Goal: Information Seeking & Learning: Learn about a topic

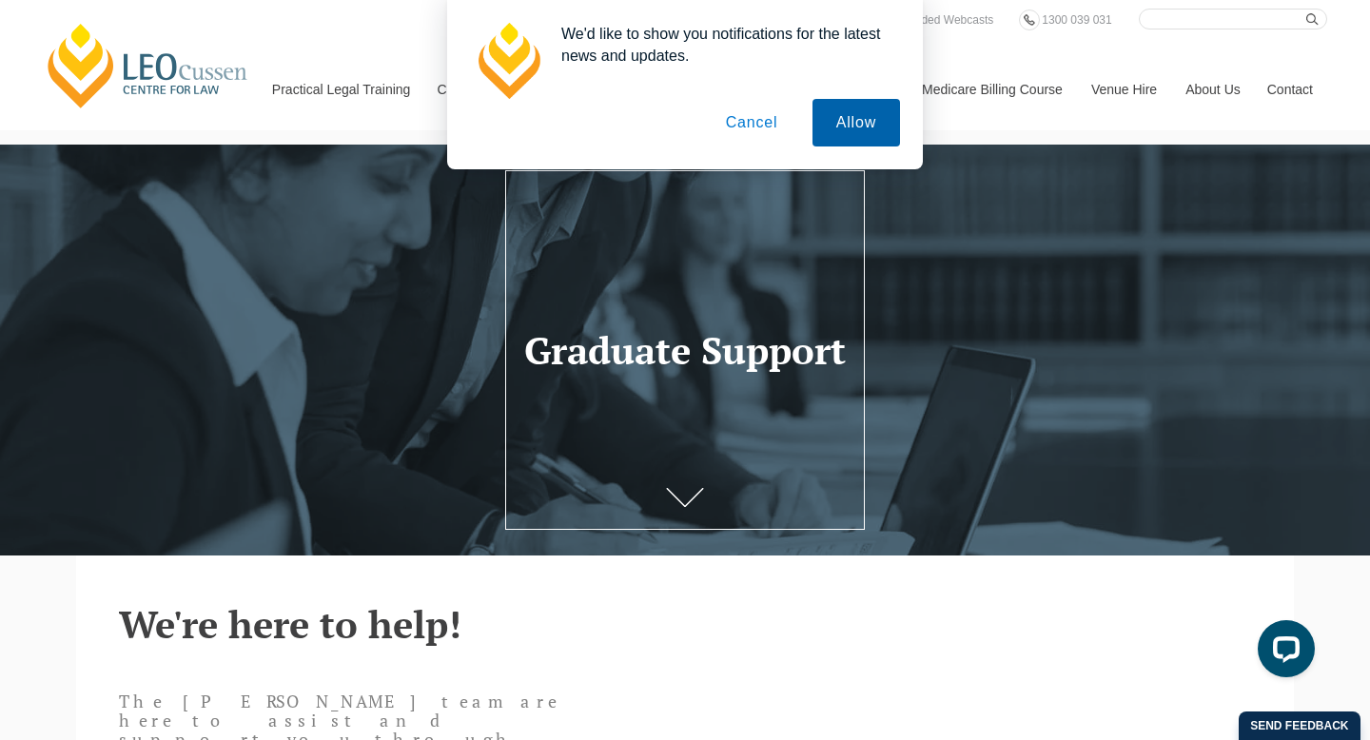
click at [861, 114] on button "Allow" at bounding box center [857, 123] width 88 height 48
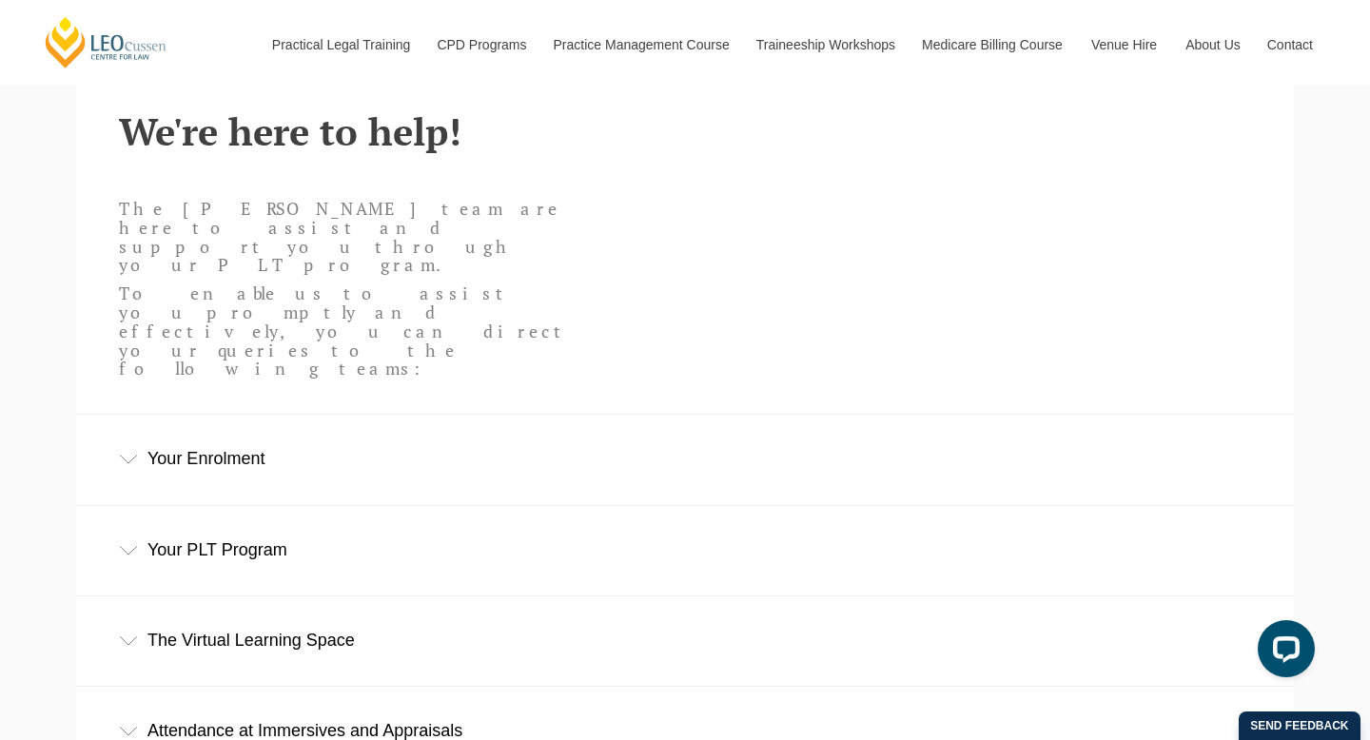
scroll to position [495, 0]
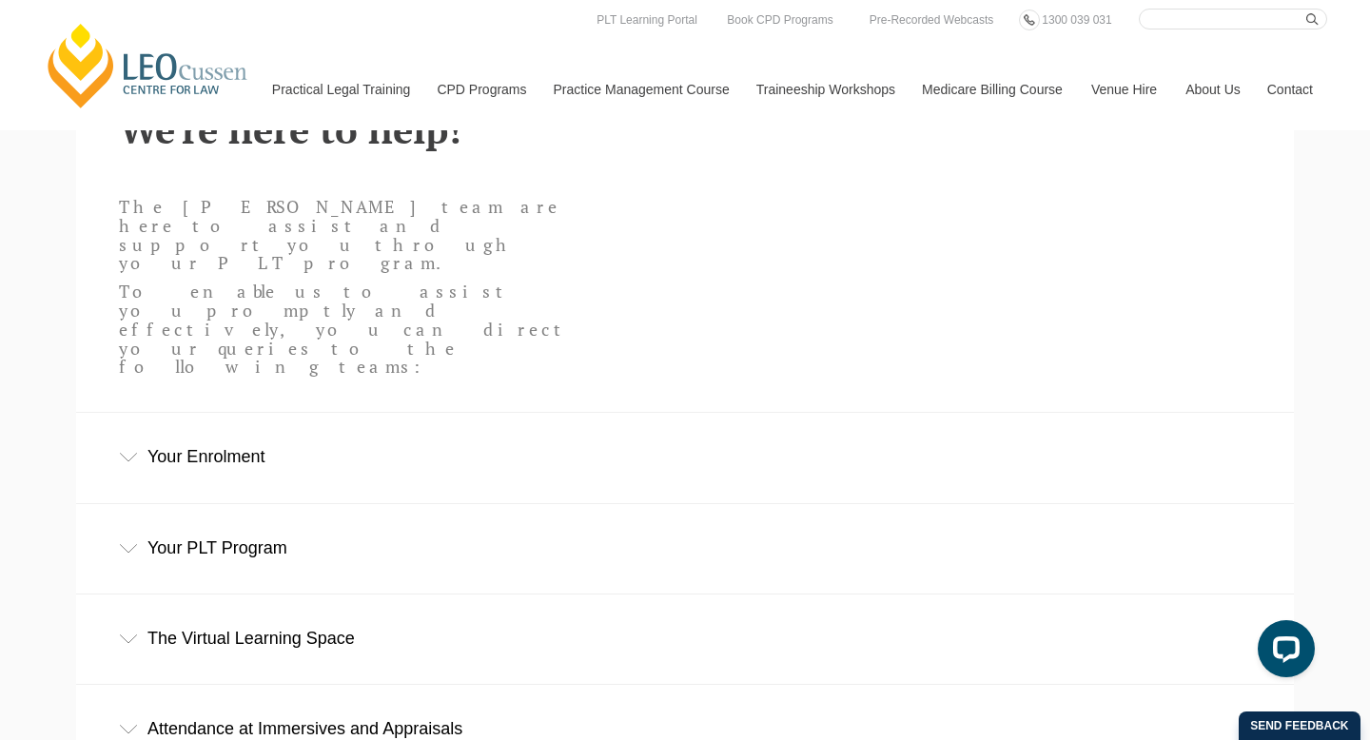
click at [90, 413] on div "Your Enrolment" at bounding box center [685, 457] width 1218 height 88
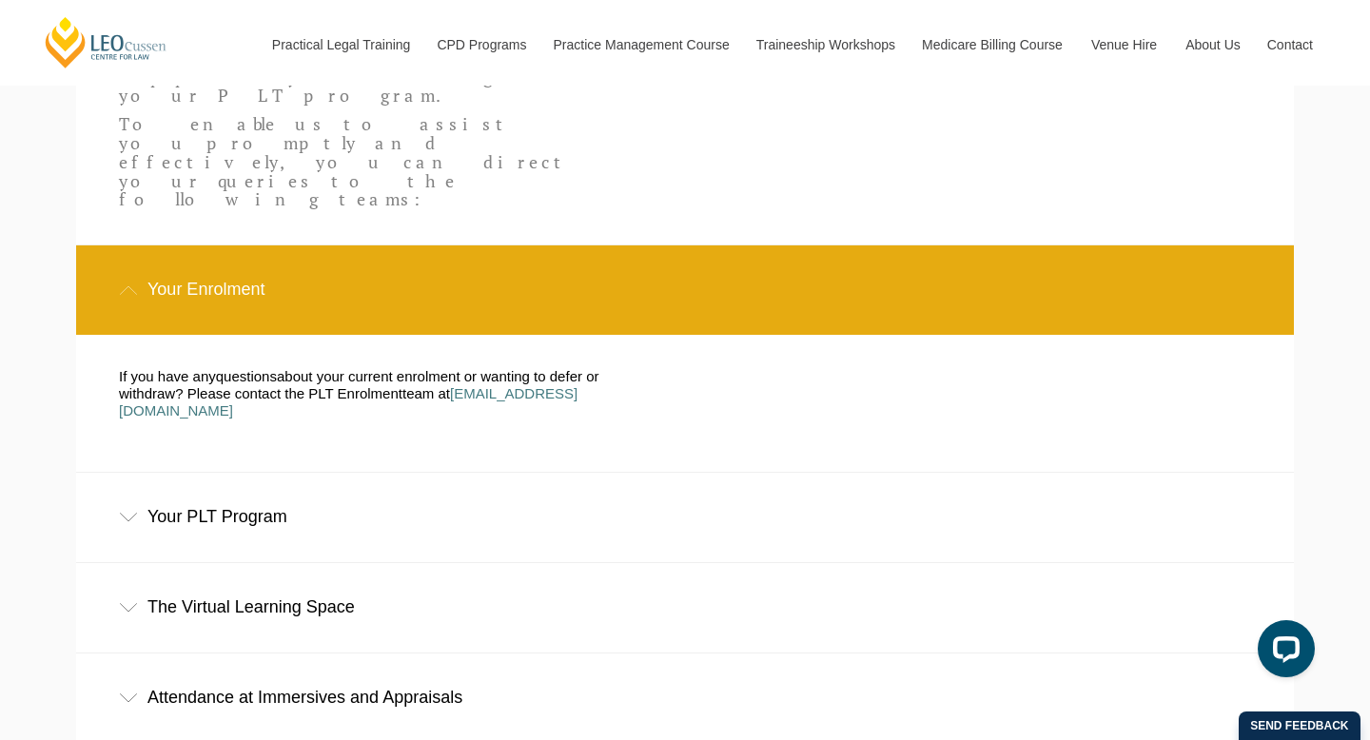
scroll to position [797, 0]
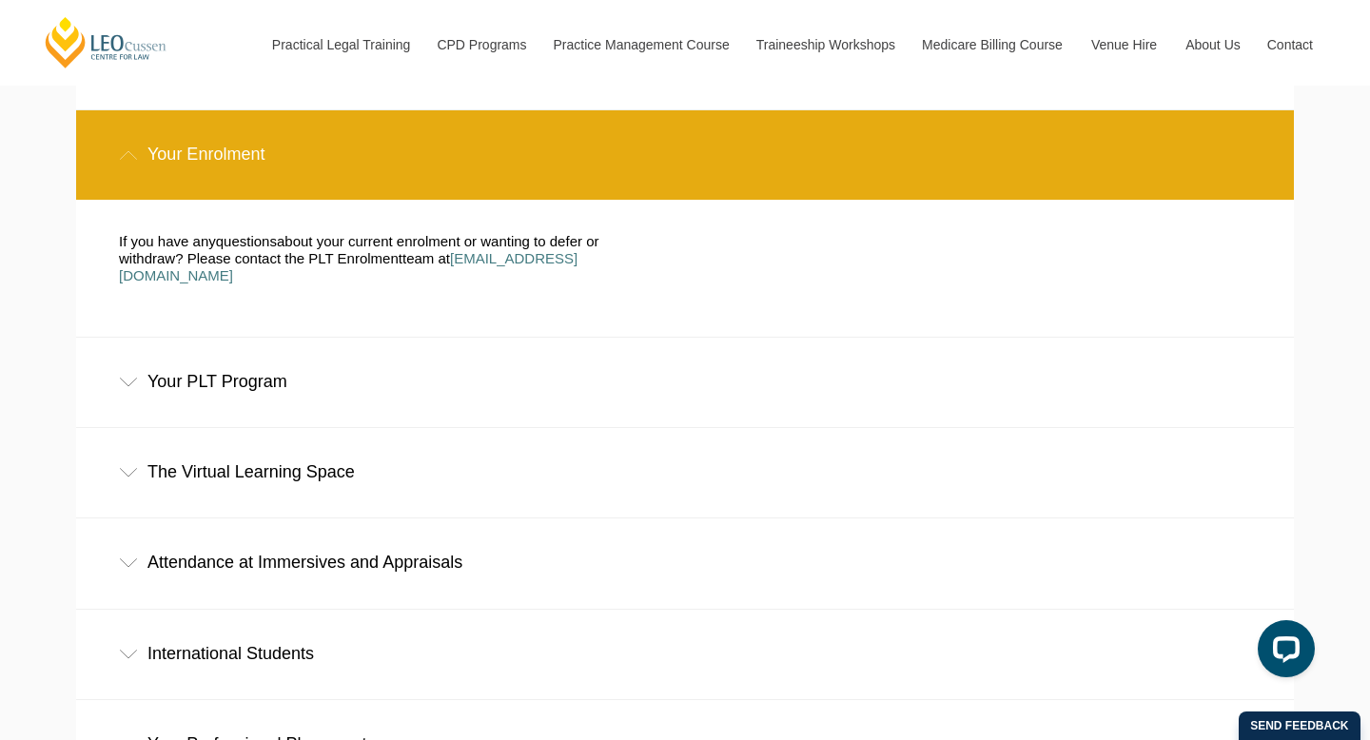
click at [127, 338] on div "Your PLT Program" at bounding box center [685, 382] width 1218 height 88
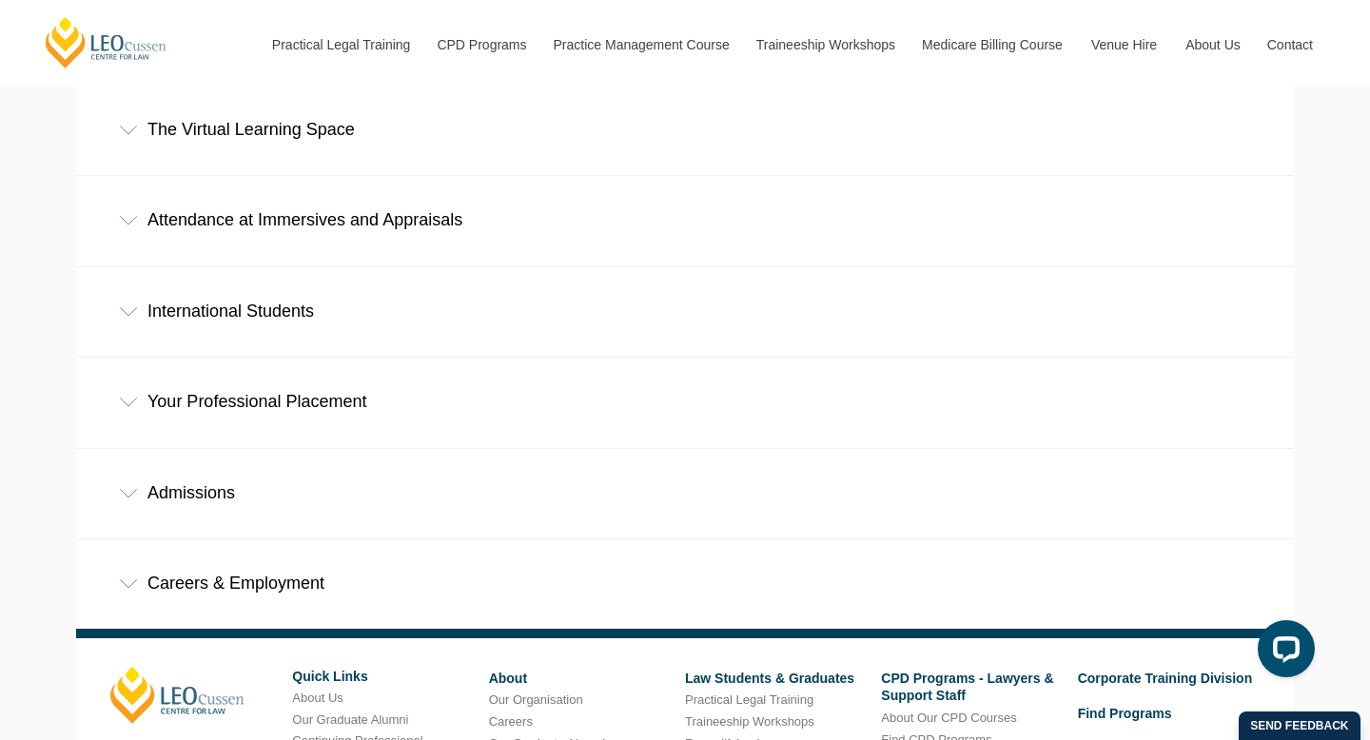
scroll to position [1257, 0]
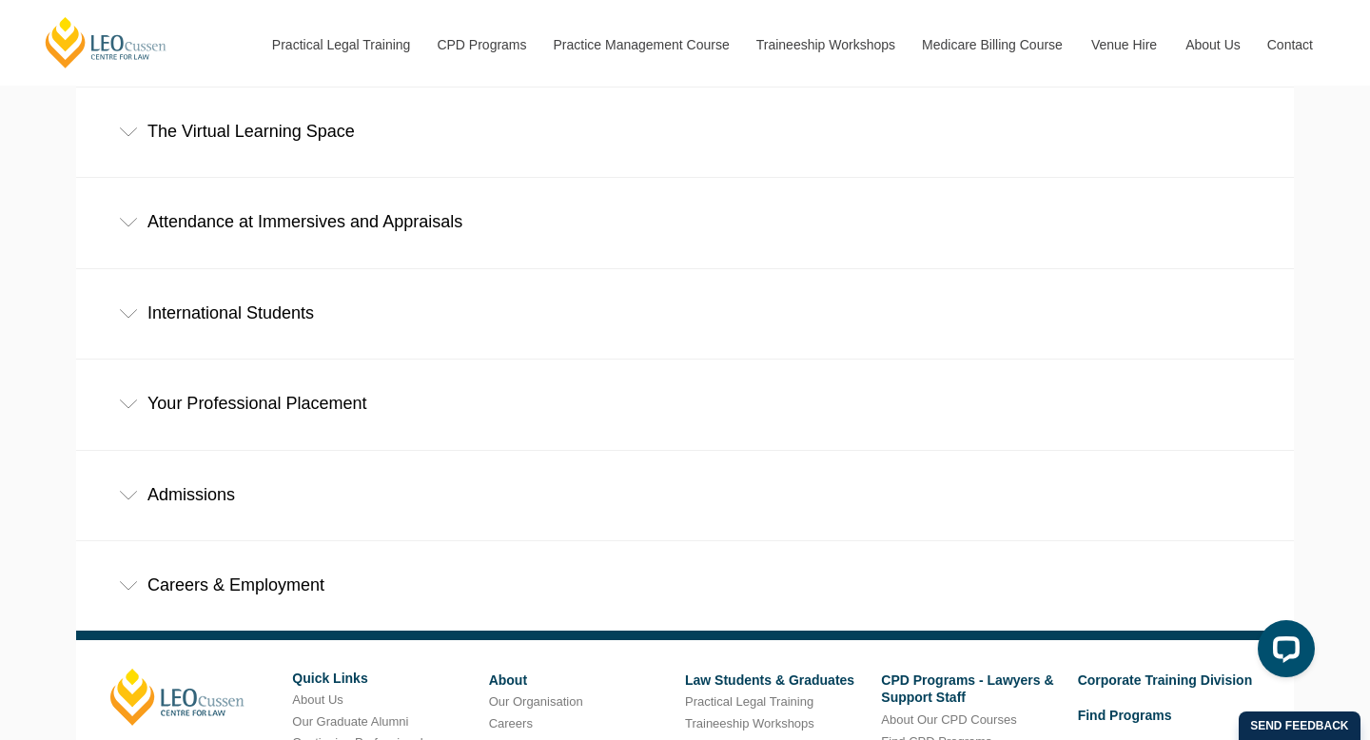
click at [127, 360] on div "Your Professional Placement" at bounding box center [685, 404] width 1218 height 88
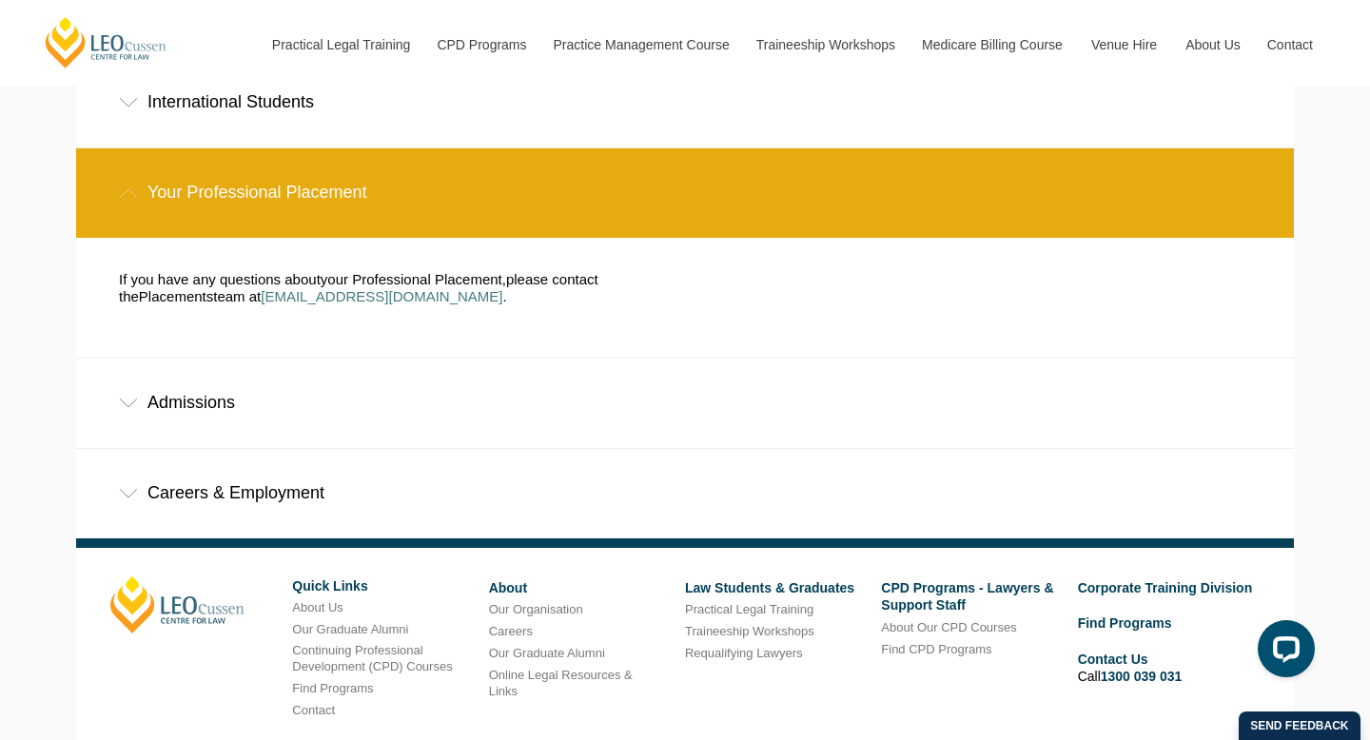
scroll to position [1473, 0]
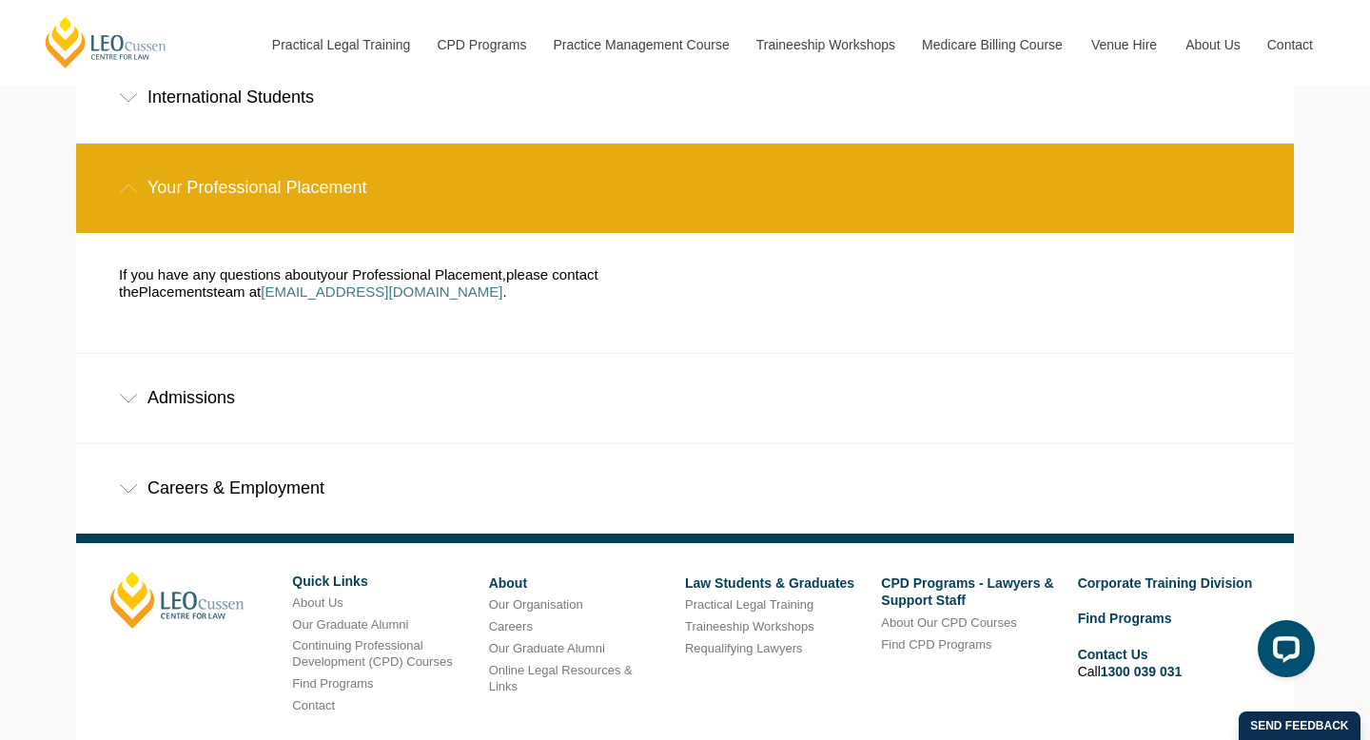
click at [130, 394] on icon at bounding box center [128, 399] width 19 height 10
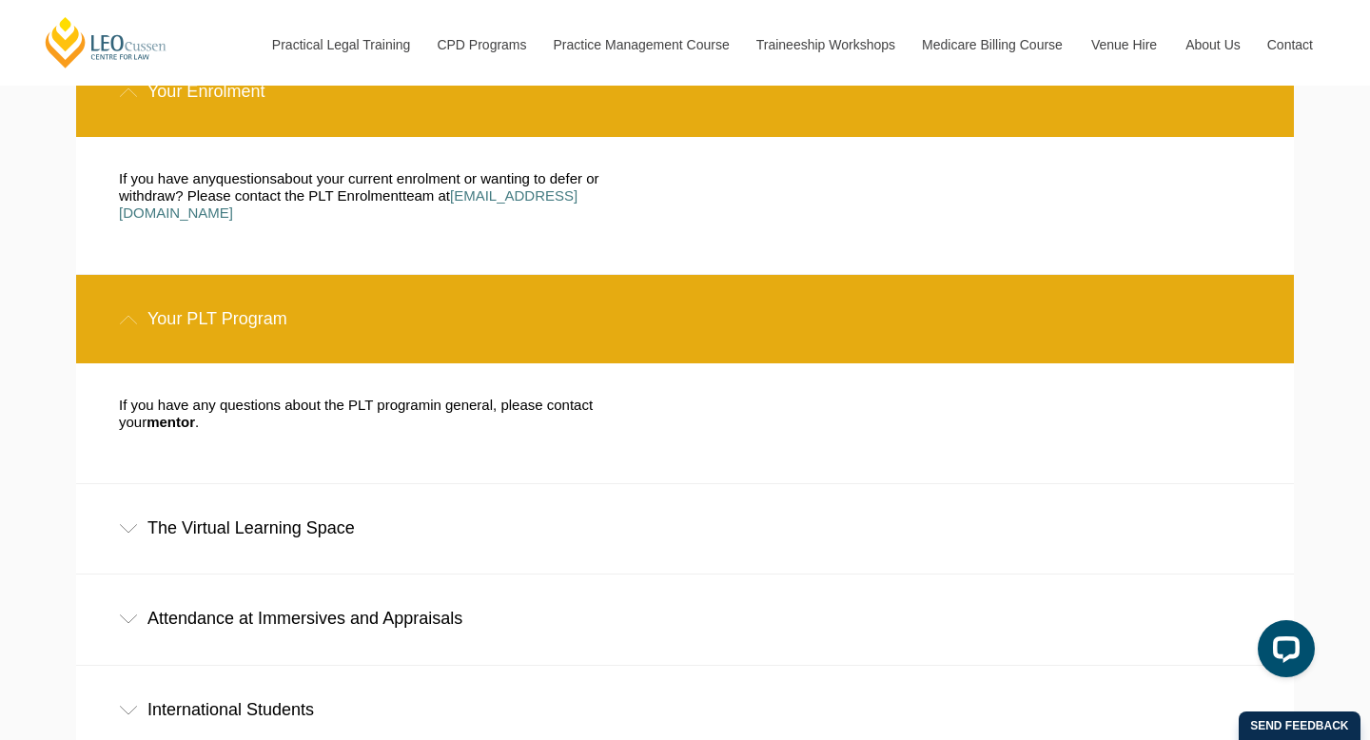
scroll to position [0, 0]
